Goal: Information Seeking & Learning: Learn about a topic

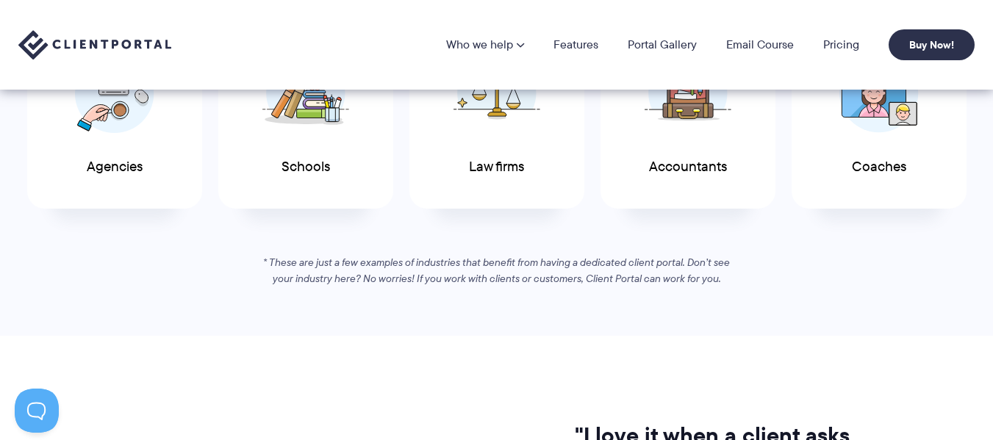
scroll to position [840, 0]
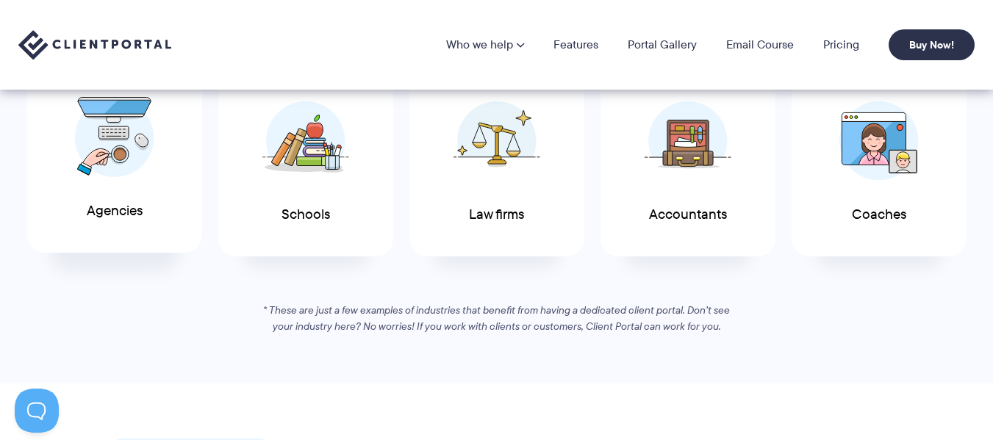
click at [130, 212] on span "Agencies" at bounding box center [115, 211] width 56 height 15
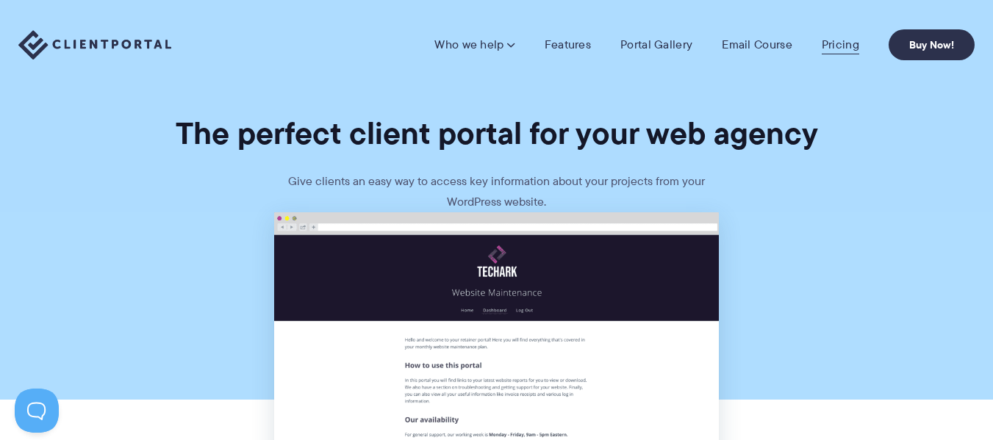
click at [848, 40] on link "Pricing" at bounding box center [839, 44] width 37 height 15
